Goal: Book appointment/travel/reservation

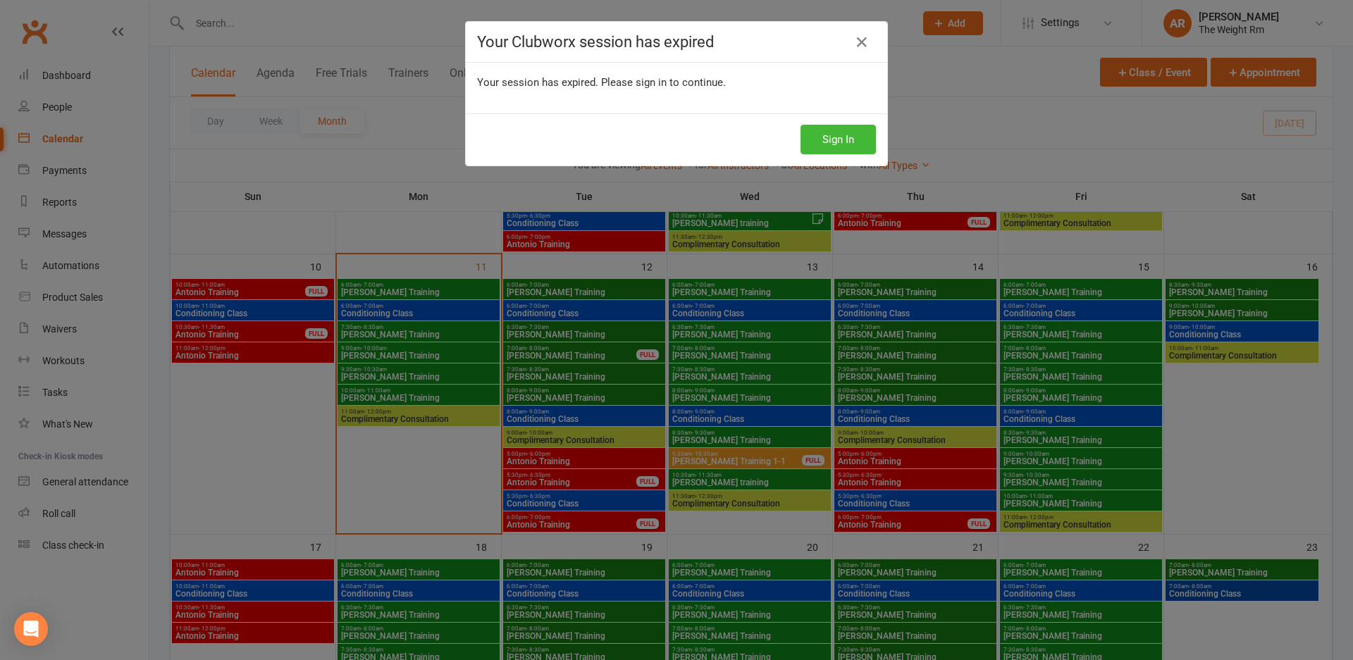
scroll to position [563, 0]
click at [852, 125] on button "Sign In" at bounding box center [838, 140] width 75 height 30
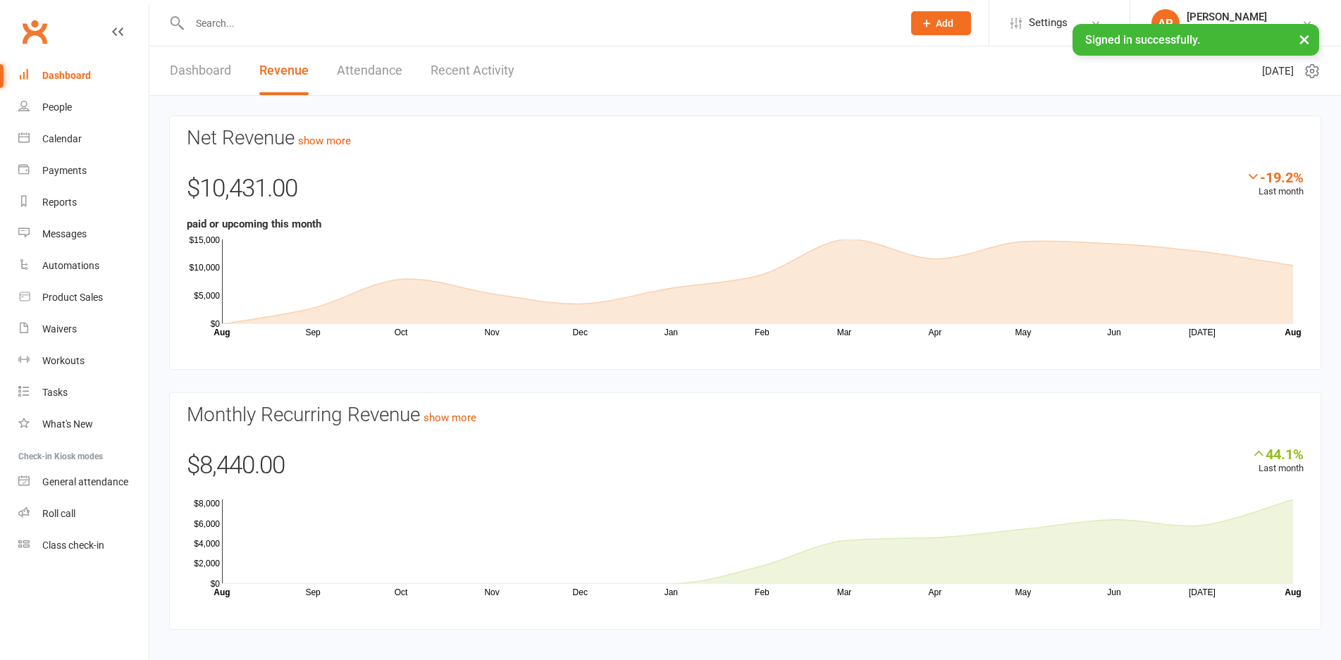
click at [457, 69] on link "Recent Activity" at bounding box center [473, 71] width 84 height 49
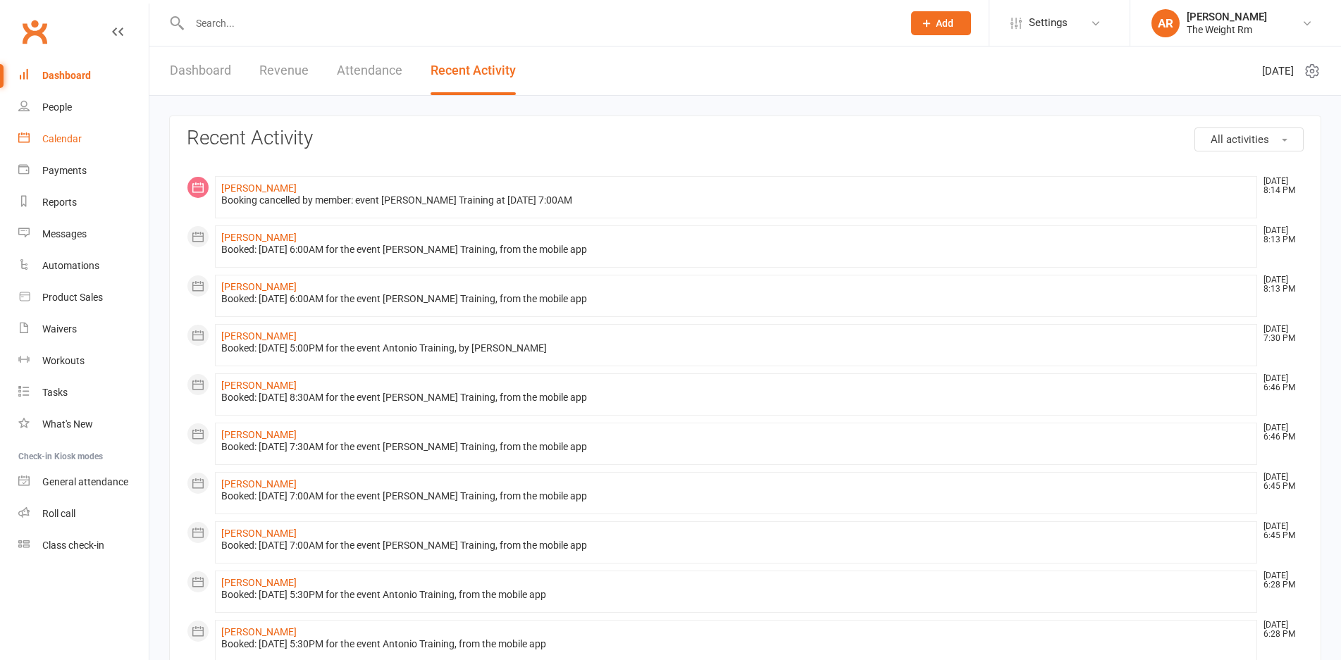
click at [79, 144] on link "Calendar" at bounding box center [83, 139] width 130 height 32
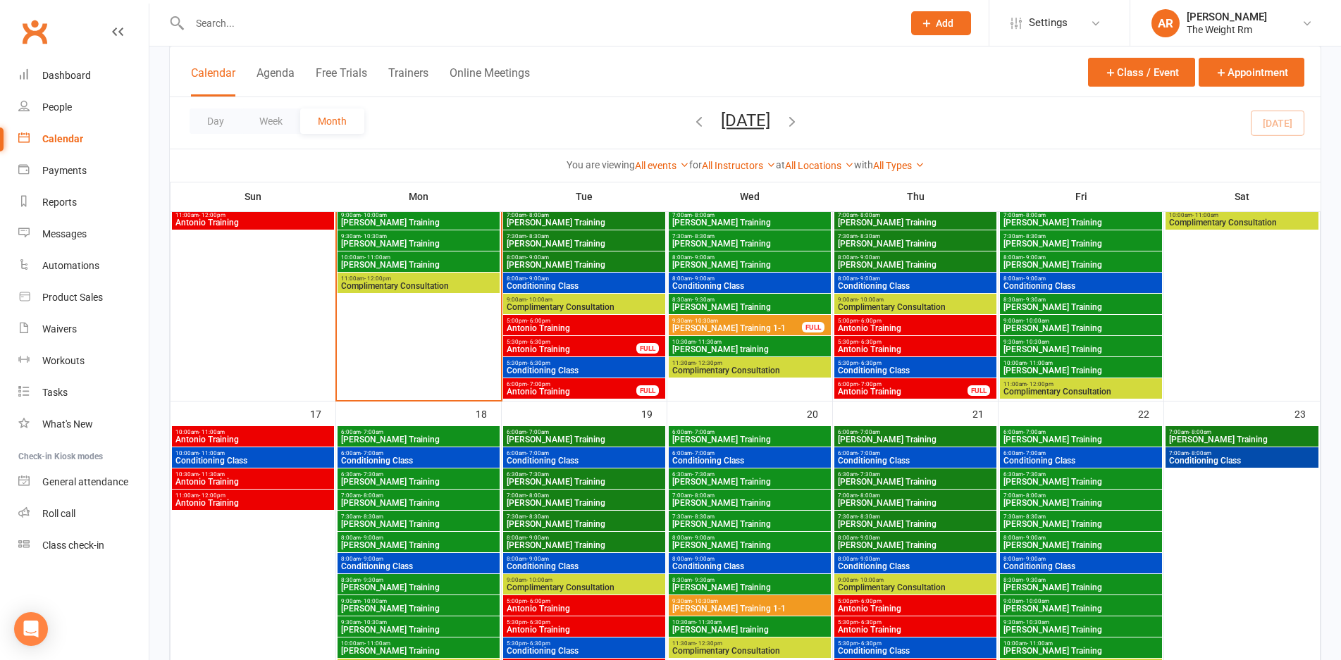
scroll to position [700, 0]
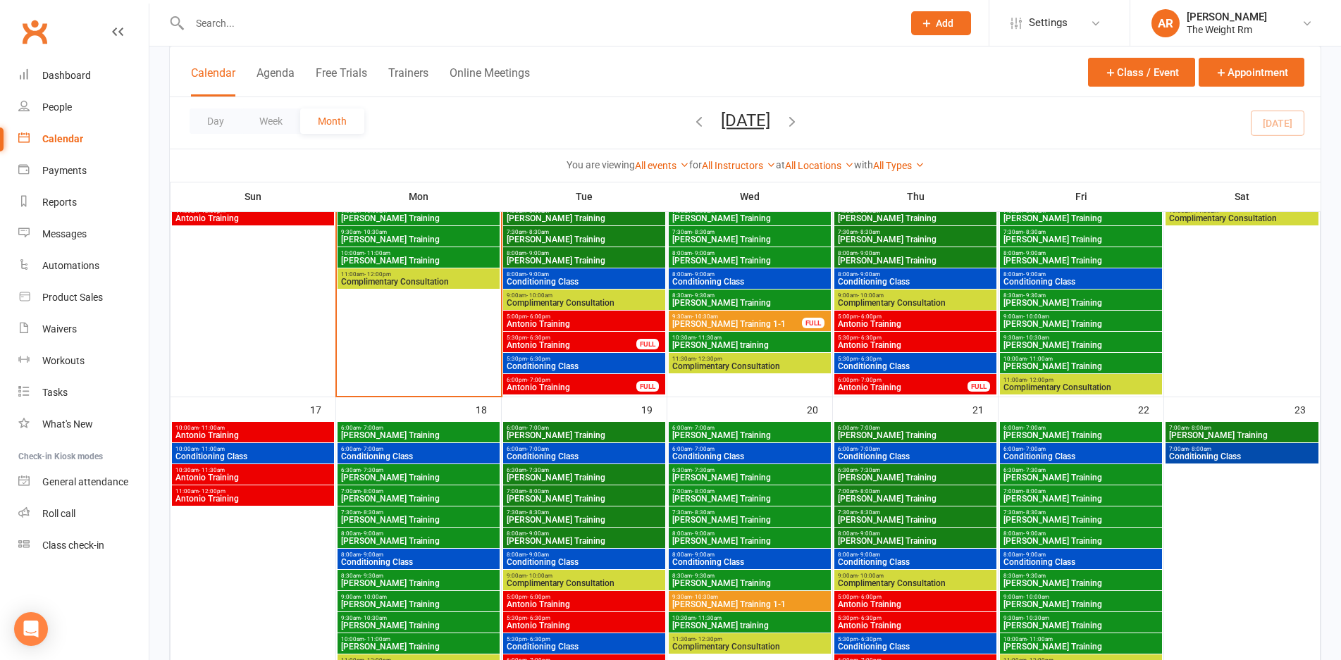
click at [617, 323] on span "Antonio Training" at bounding box center [584, 324] width 156 height 8
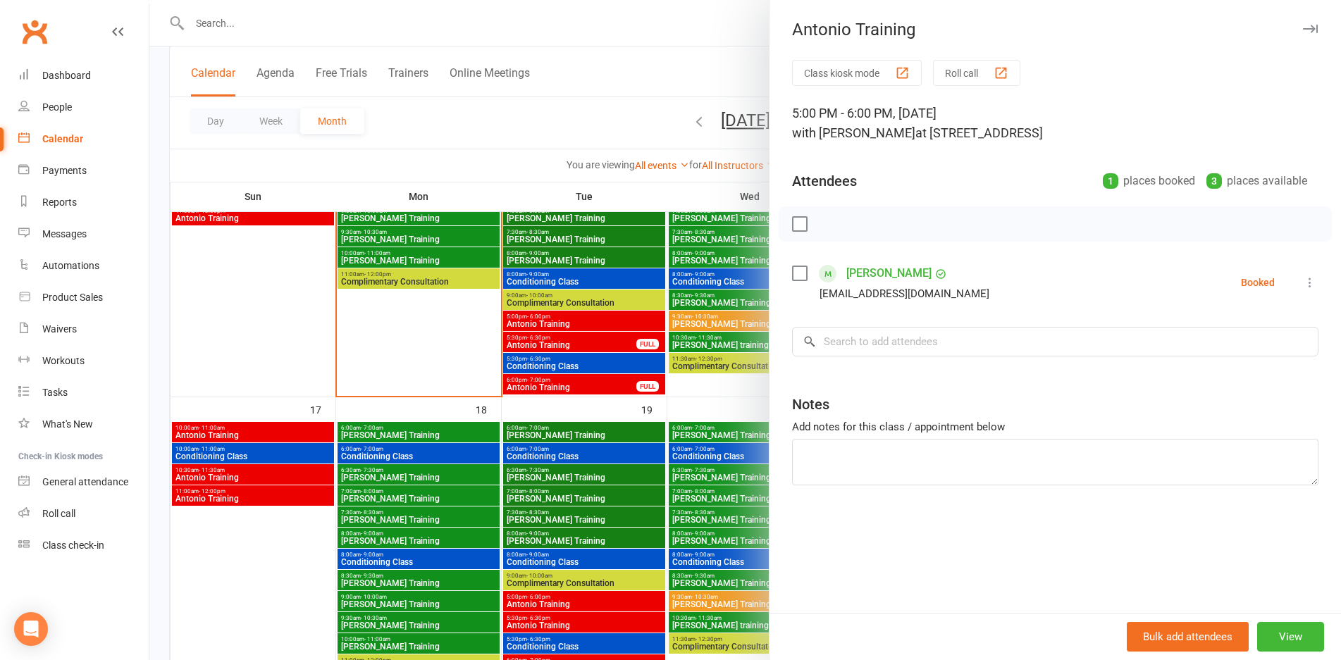
click at [617, 323] on div at bounding box center [745, 330] width 1192 height 660
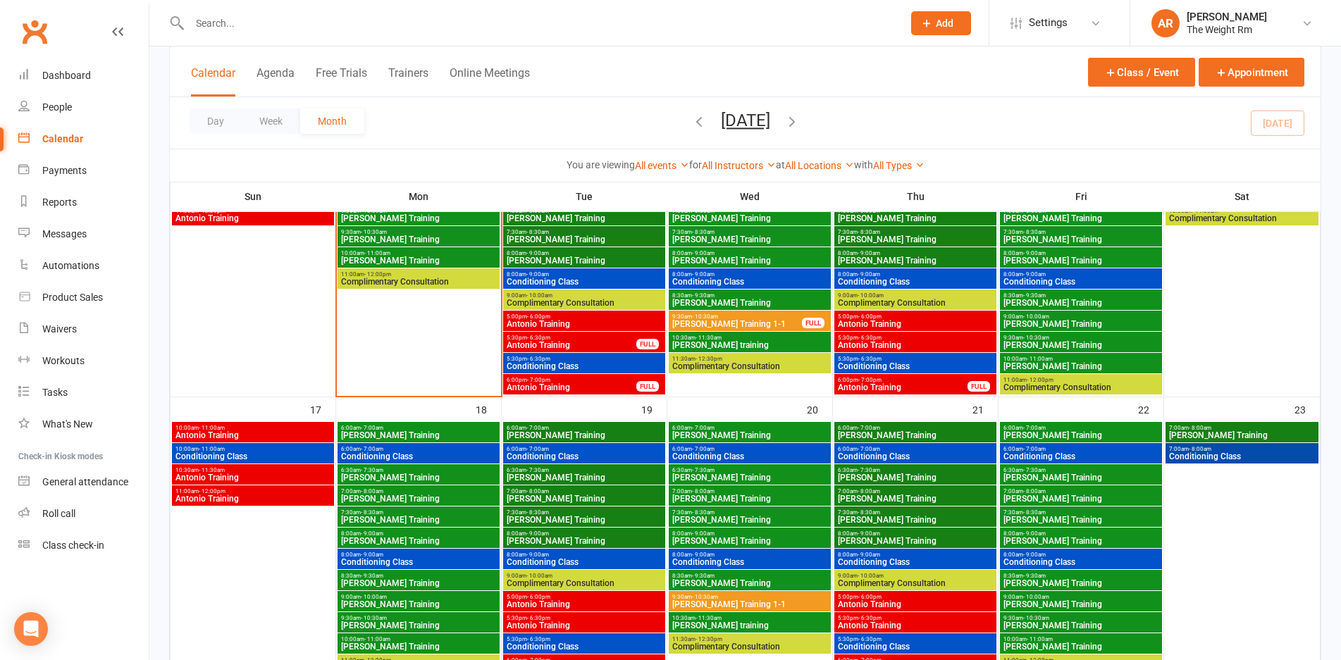
click at [608, 346] on span "Antonio Training" at bounding box center [571, 345] width 131 height 8
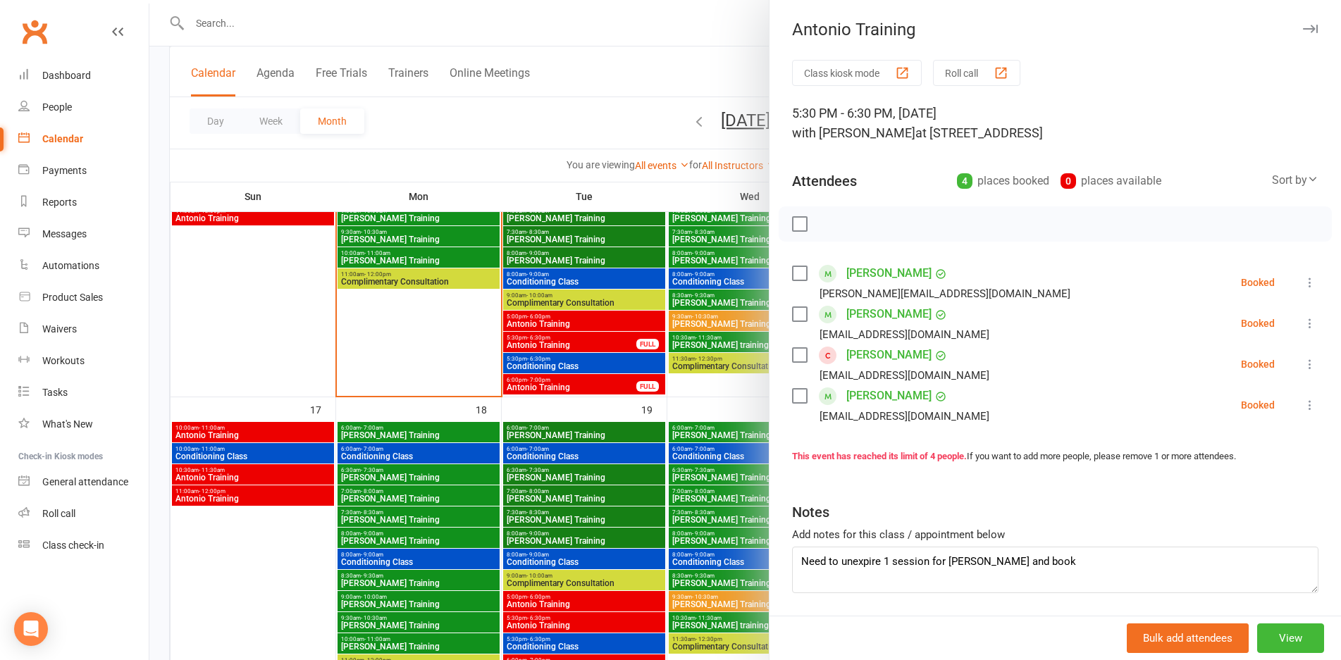
click at [608, 346] on div at bounding box center [745, 330] width 1192 height 660
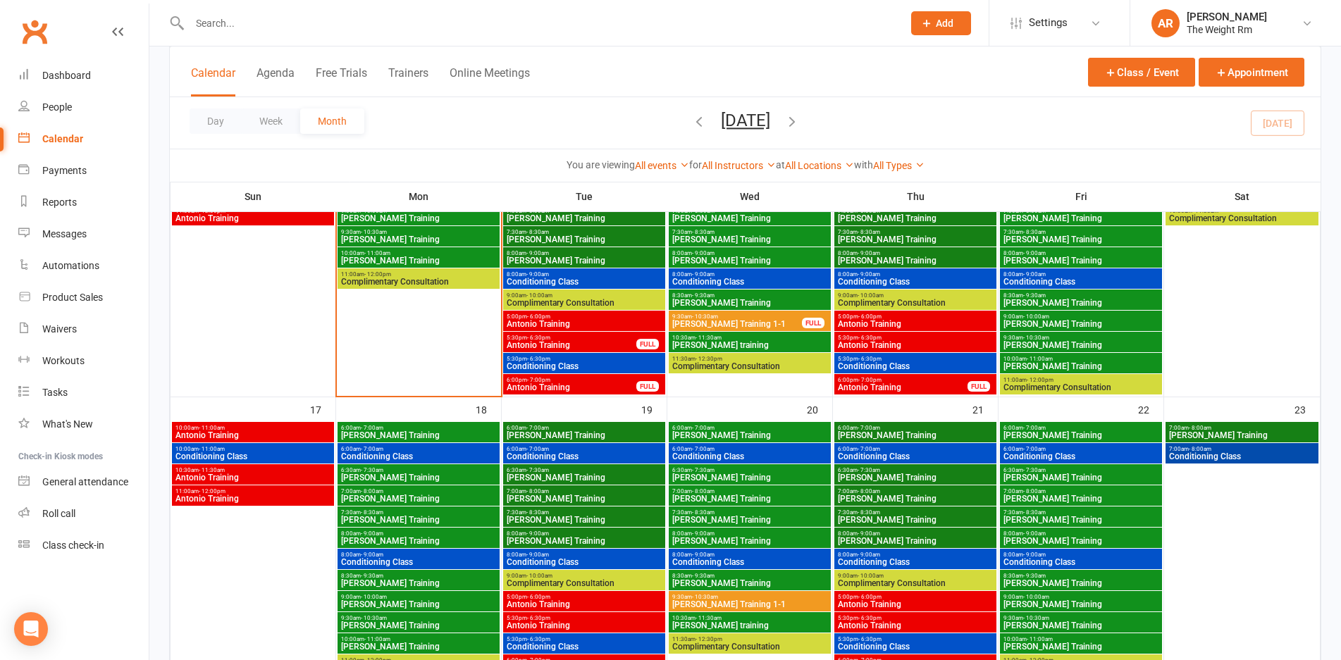
click at [615, 381] on span "6:00pm - 7:00pm" at bounding box center [571, 380] width 131 height 6
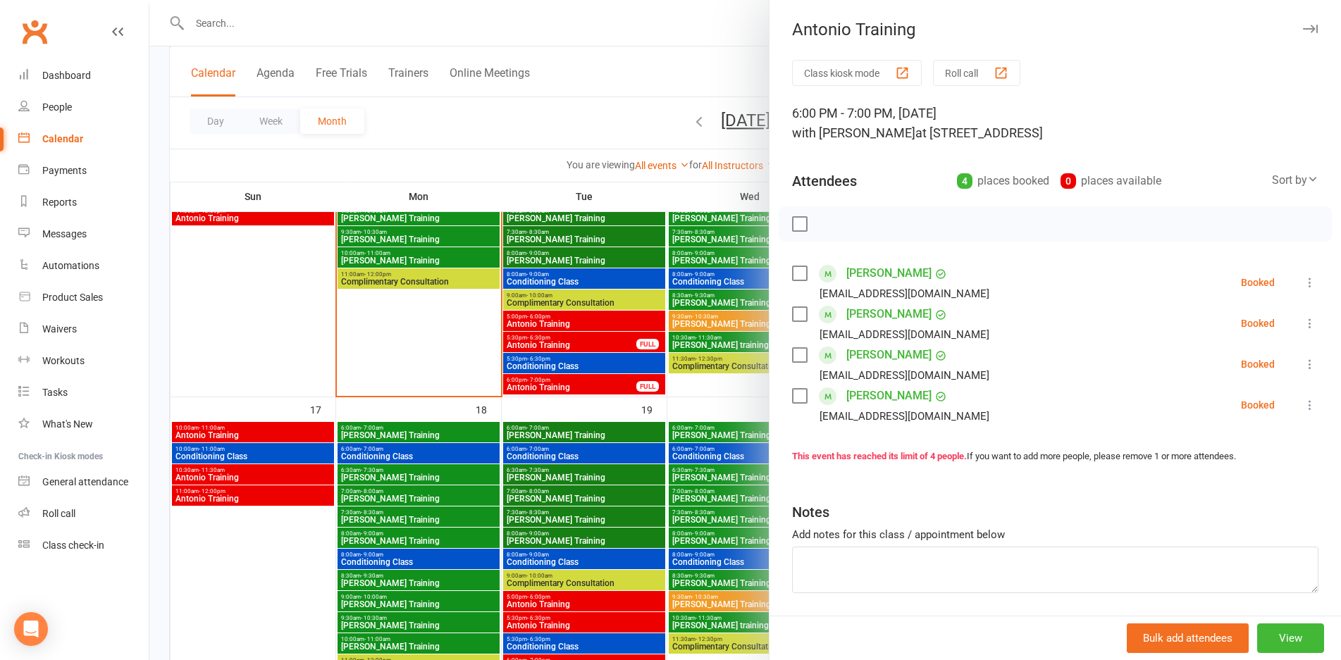
click at [615, 381] on div at bounding box center [745, 330] width 1192 height 660
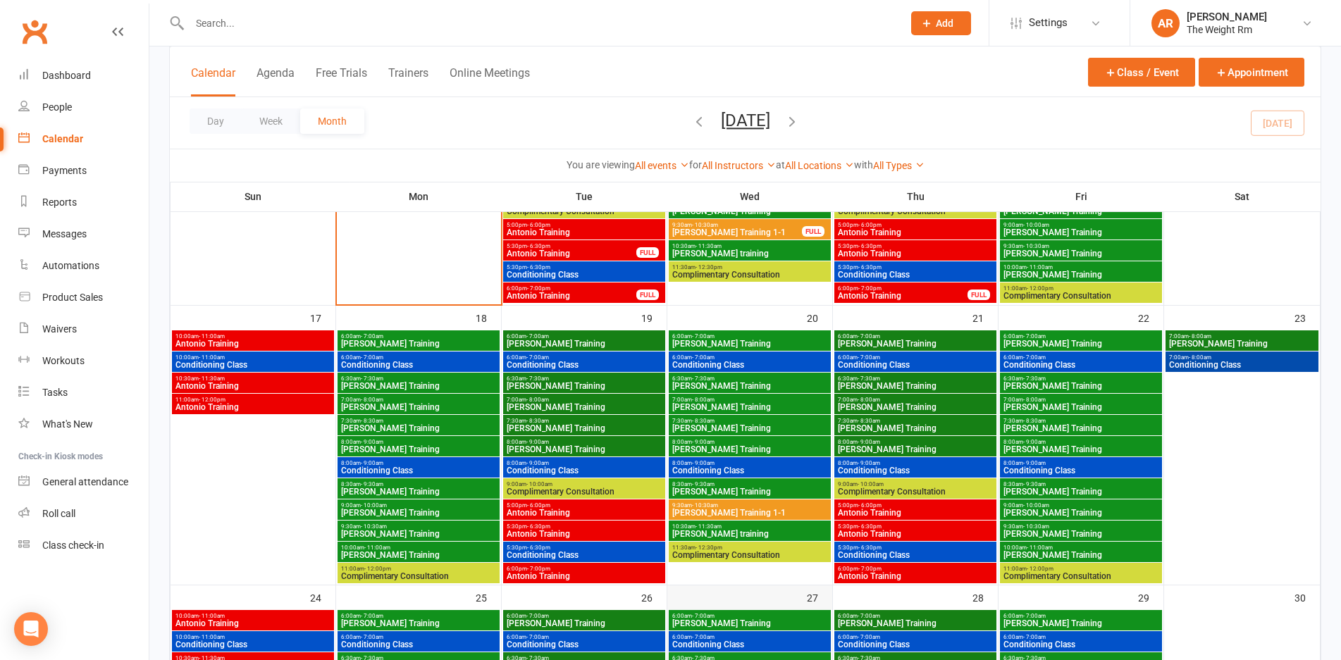
scroll to position [794, 0]
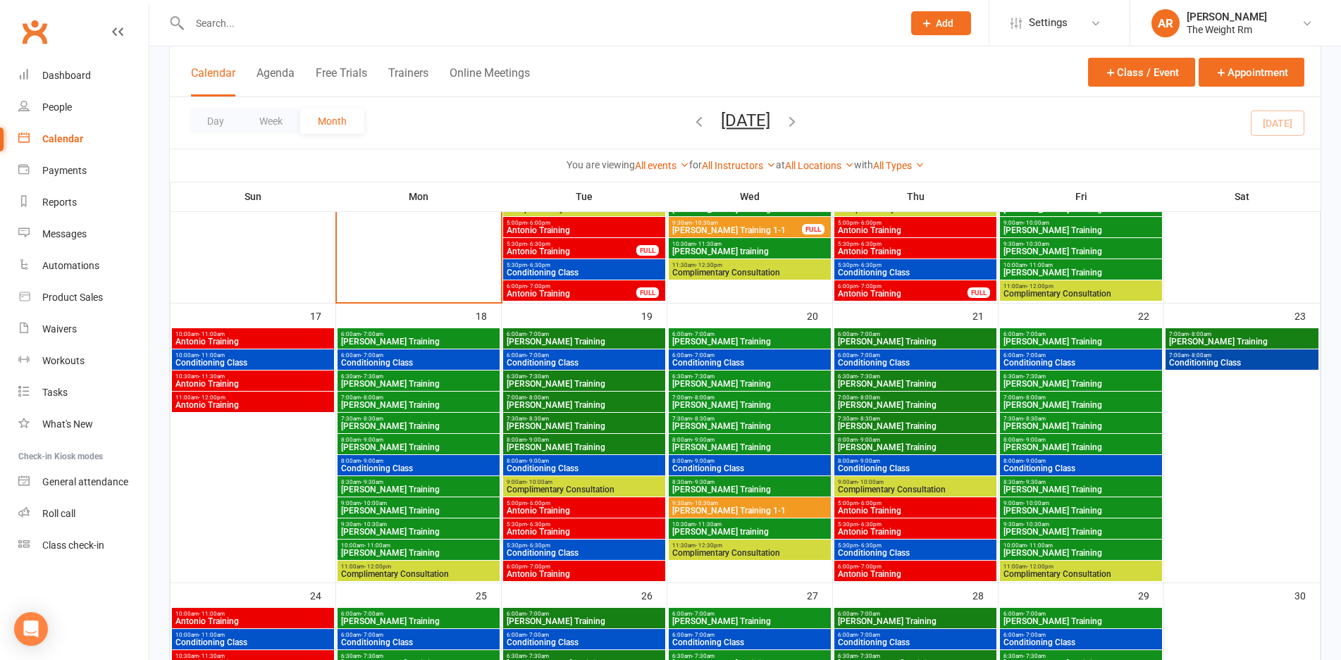
click at [648, 573] on span "Antonio Training" at bounding box center [584, 574] width 156 height 8
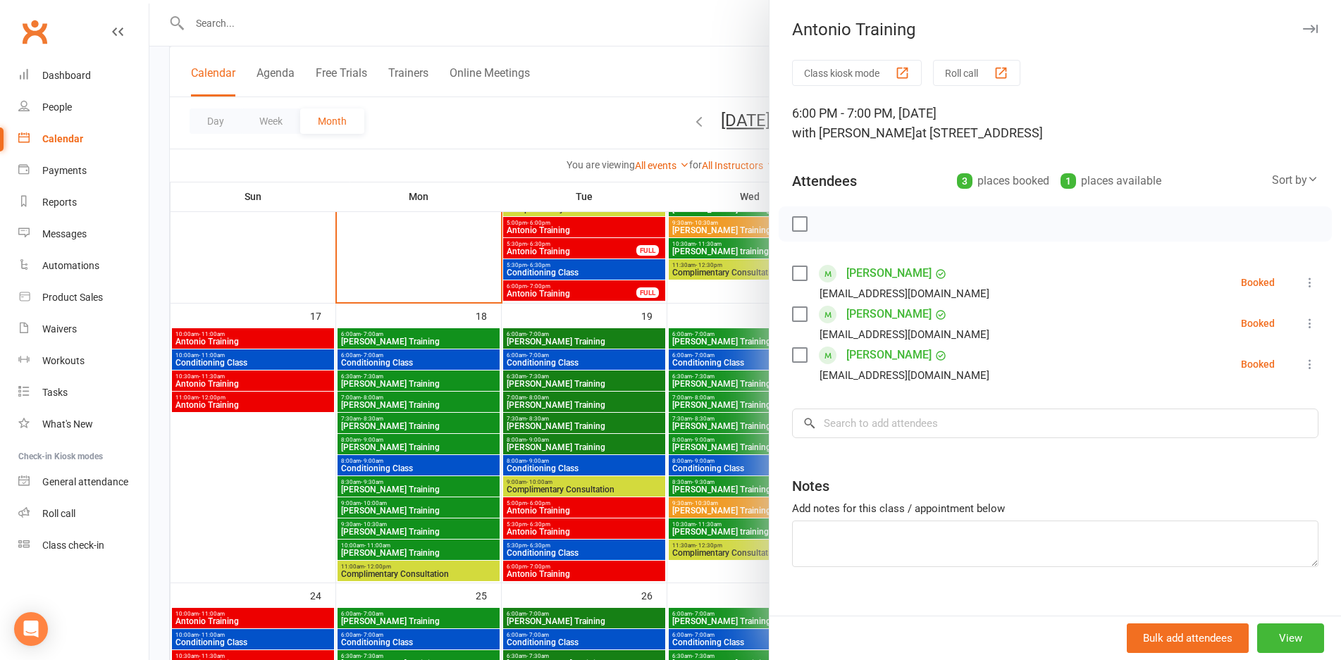
click at [648, 573] on div at bounding box center [745, 330] width 1192 height 660
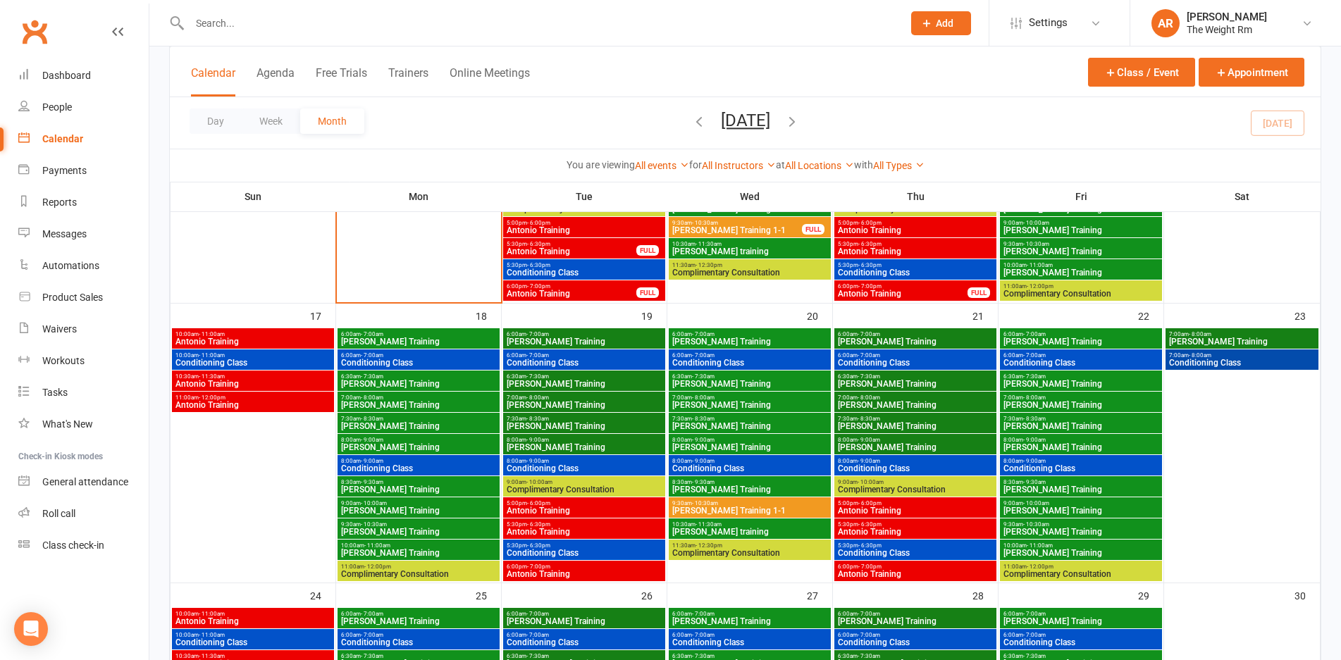
click at [629, 529] on span "Antonio Training" at bounding box center [584, 532] width 156 height 8
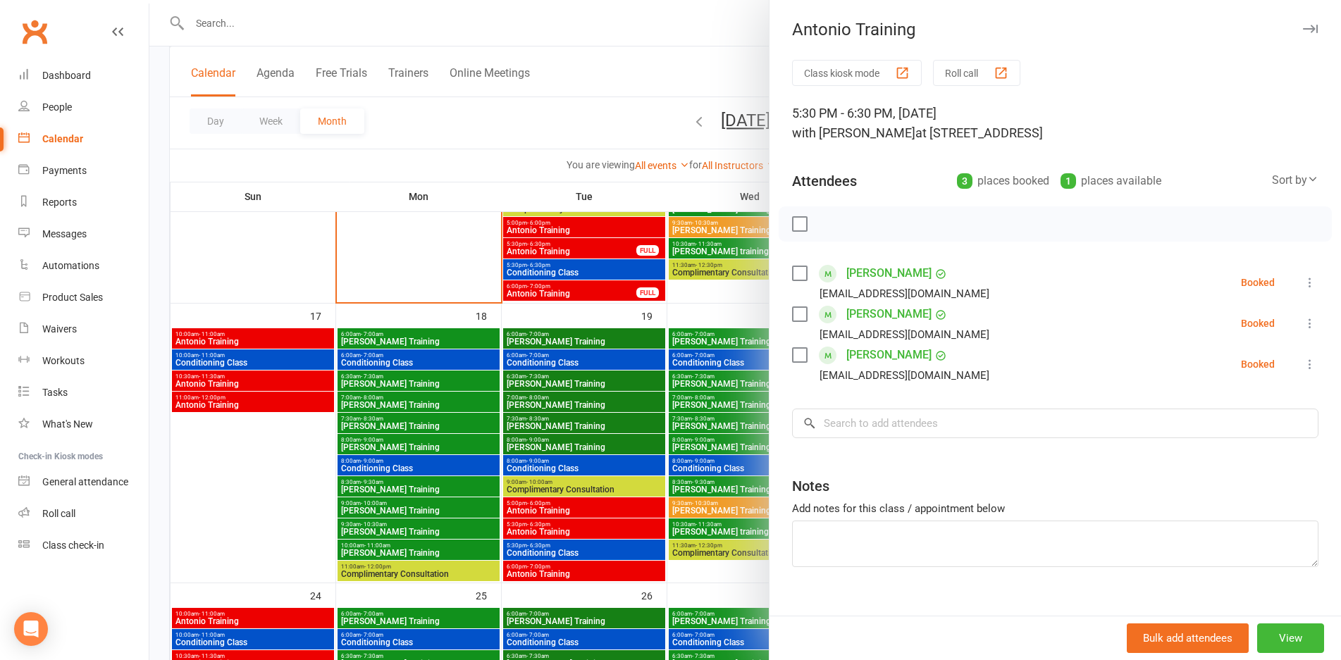
click at [629, 529] on div at bounding box center [745, 330] width 1192 height 660
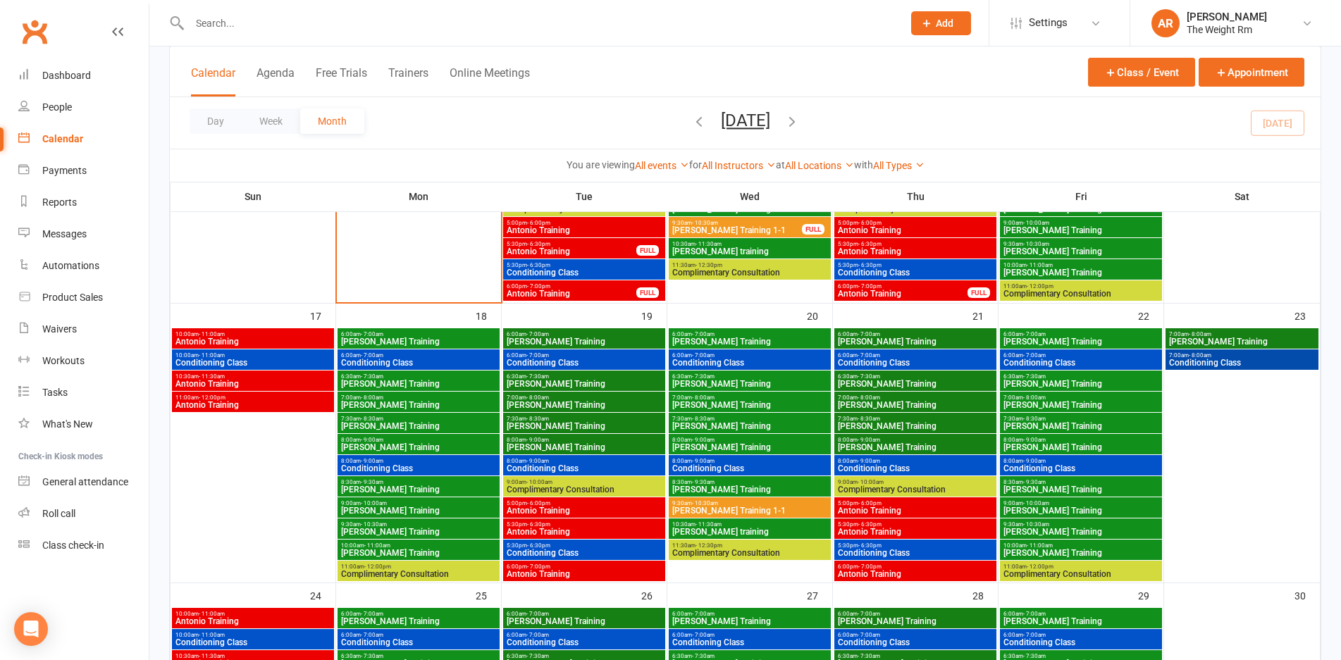
click at [860, 530] on span "Antonio Training" at bounding box center [915, 532] width 156 height 8
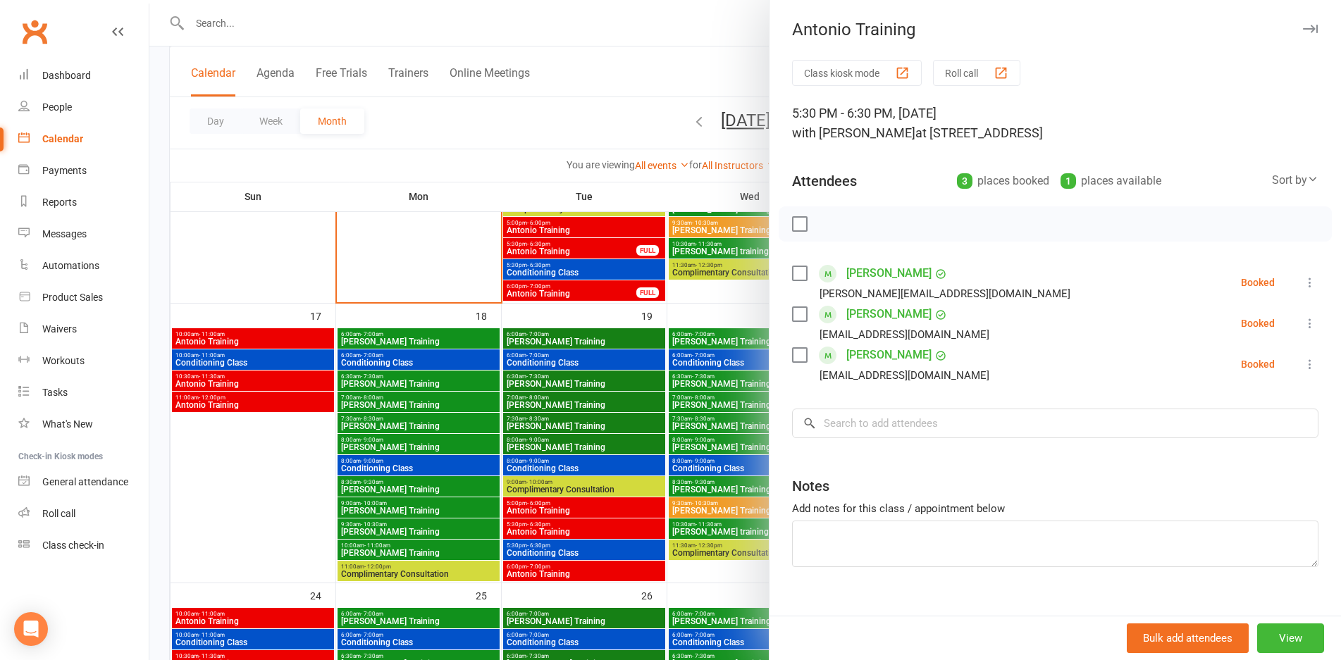
click at [731, 549] on div at bounding box center [745, 330] width 1192 height 660
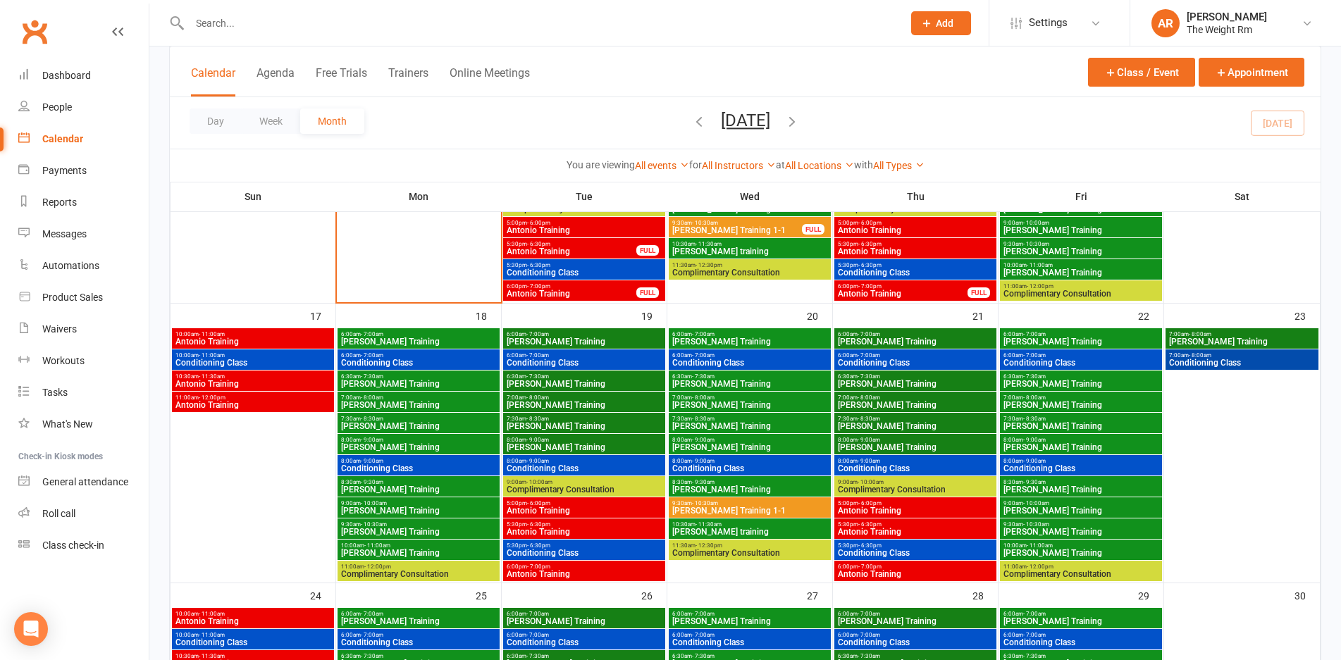
click at [851, 570] on span "Antonio Training" at bounding box center [915, 574] width 156 height 8
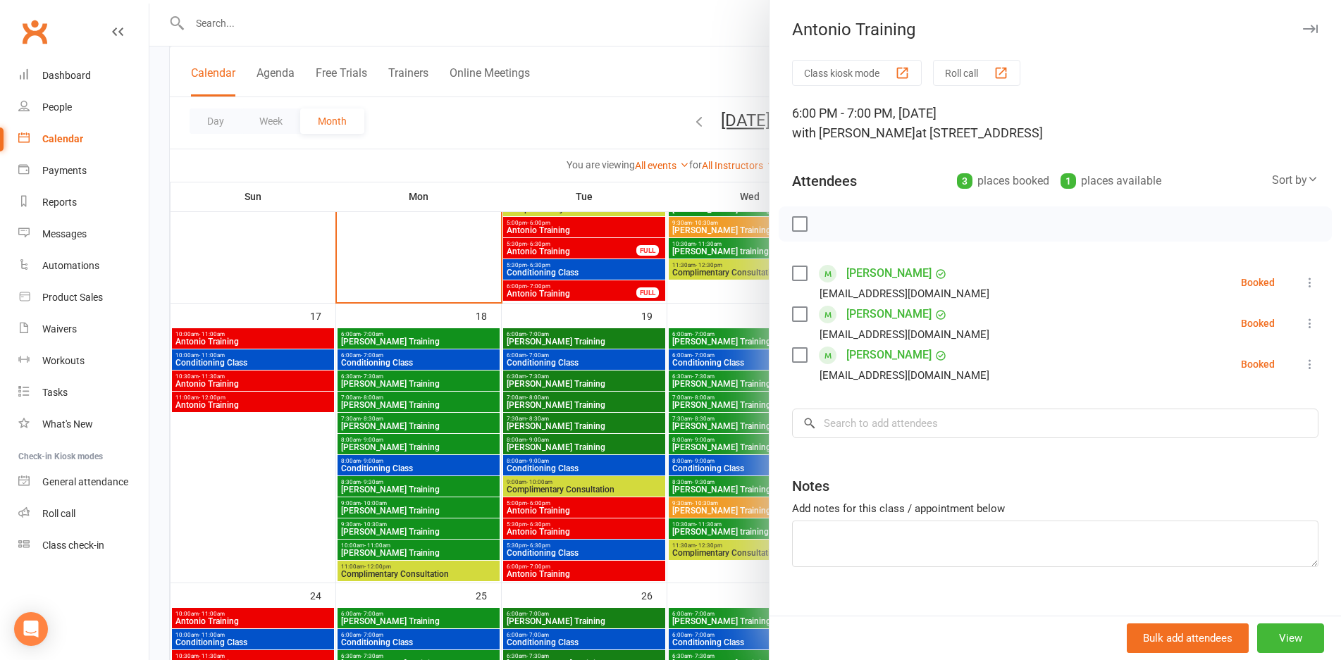
click at [631, 510] on div at bounding box center [745, 330] width 1192 height 660
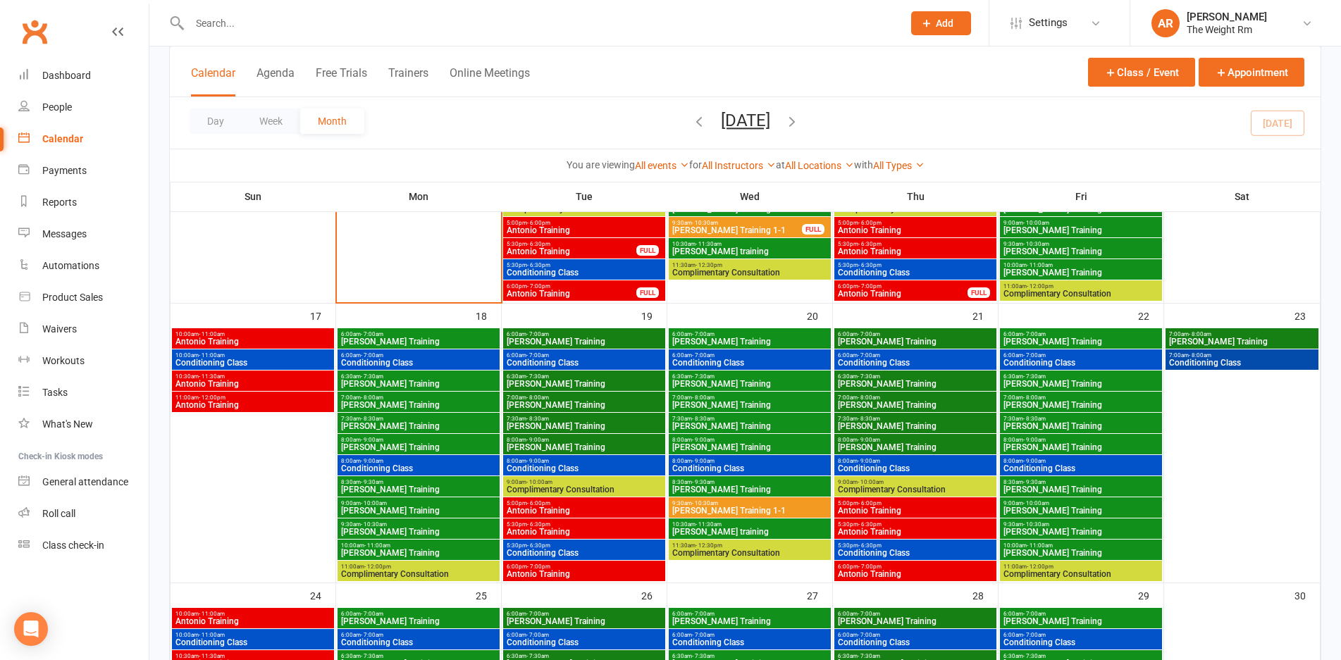
click at [554, 567] on span "6:00pm - 7:00pm" at bounding box center [584, 567] width 156 height 6
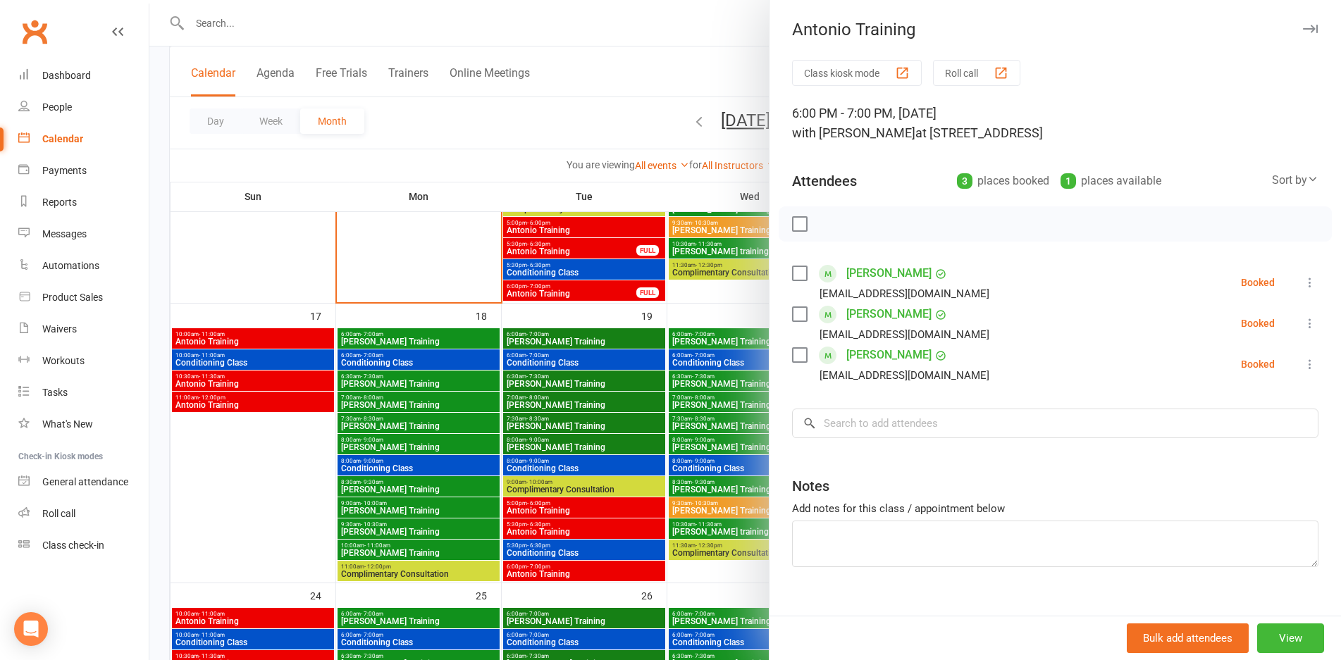
click at [554, 567] on div at bounding box center [745, 330] width 1192 height 660
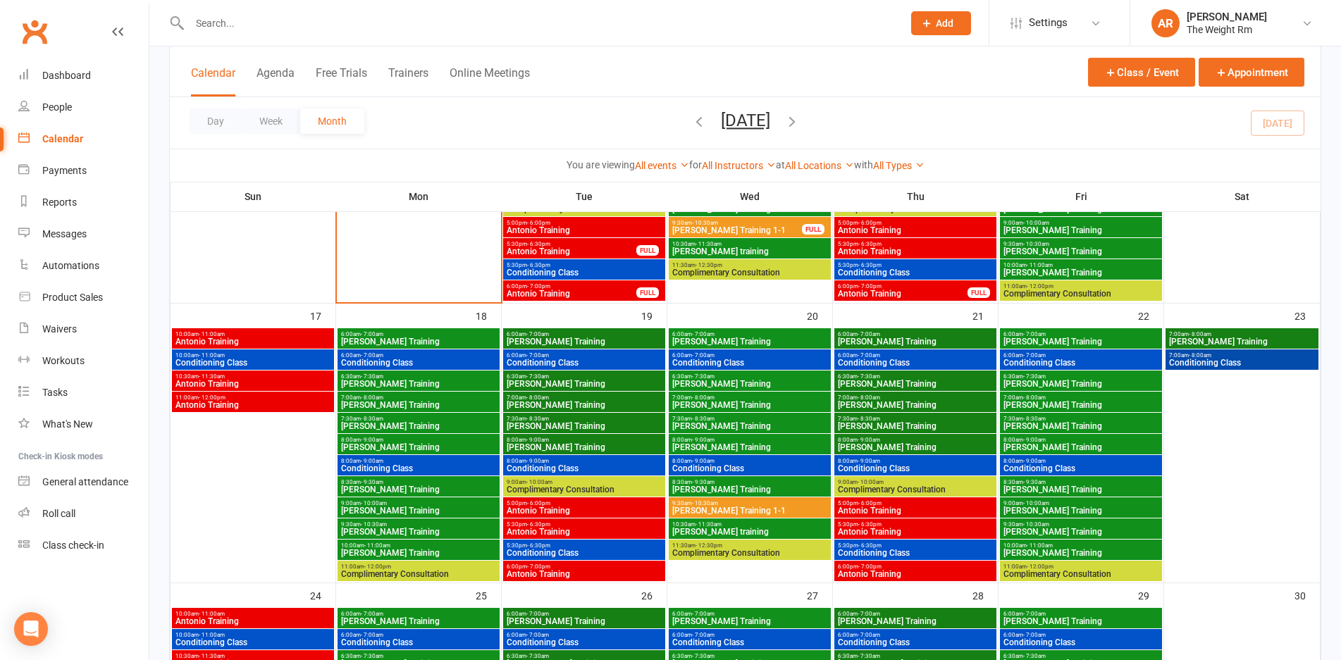
click at [596, 292] on span "Antonio Training" at bounding box center [571, 294] width 131 height 8
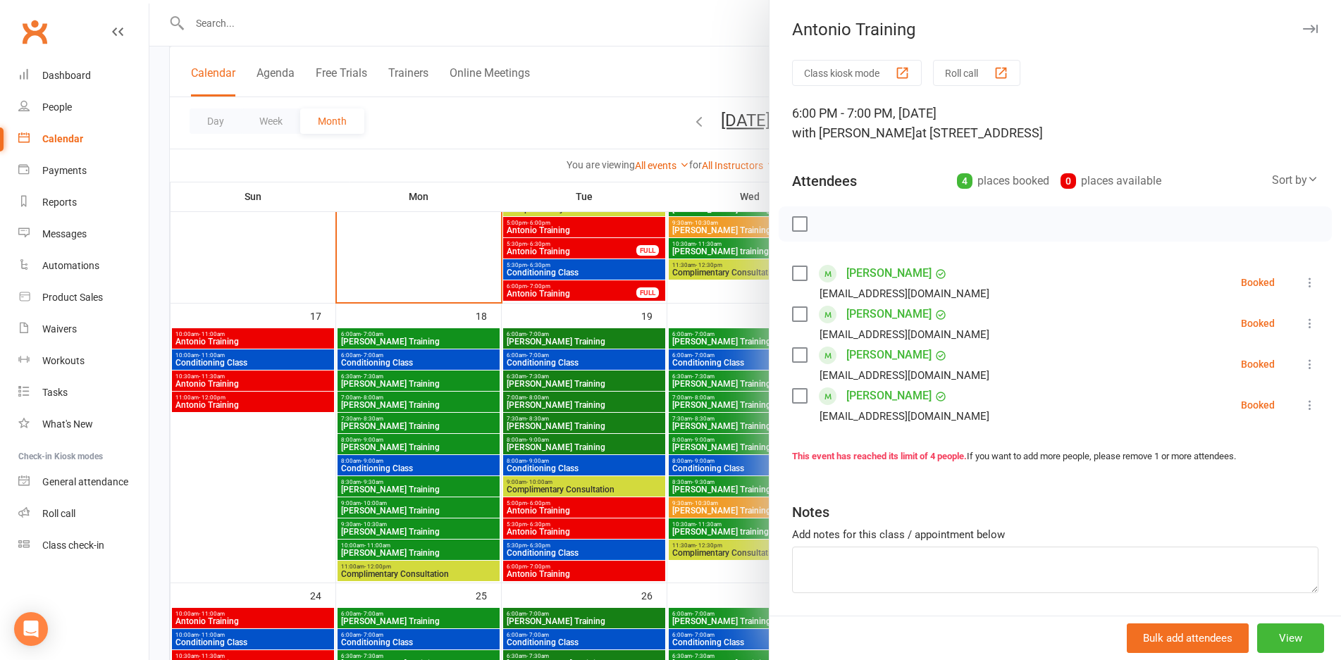
click at [596, 292] on div at bounding box center [745, 330] width 1192 height 660
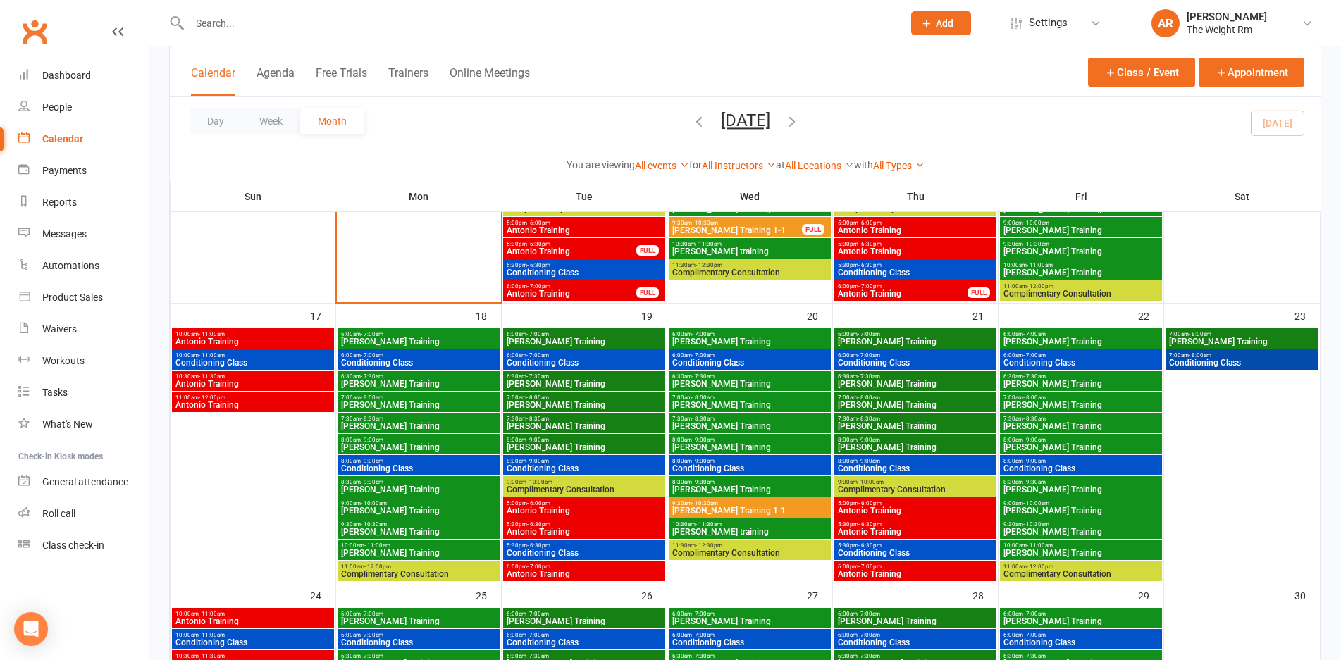
click at [306, 408] on span "Antonio Training" at bounding box center [253, 405] width 156 height 8
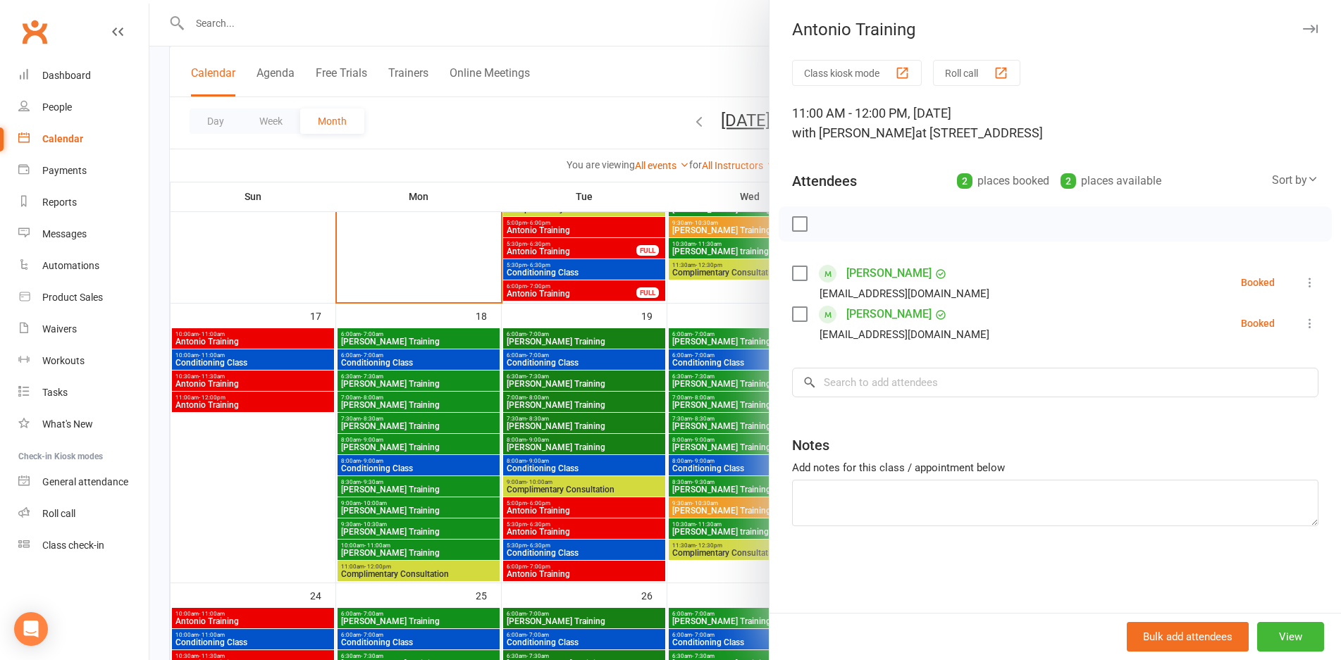
click at [306, 408] on div at bounding box center [745, 330] width 1192 height 660
